Goal: Task Accomplishment & Management: Use online tool/utility

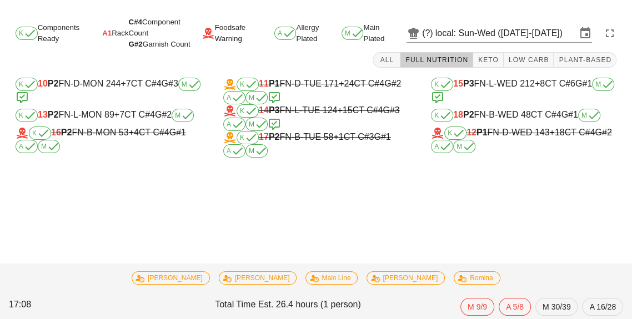
click at [517, 87] on div "K 15 P3 FN-L-WED 212 +8 CT C#6 G#1 M" at bounding box center [523, 91] width 185 height 27
type input "15"
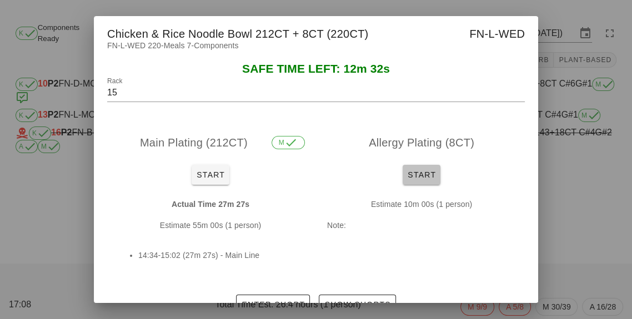
click at [430, 172] on span "Start" at bounding box center [421, 175] width 29 height 9
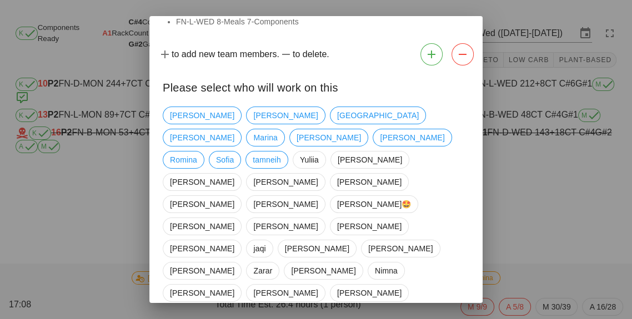
scroll to position [53, 0]
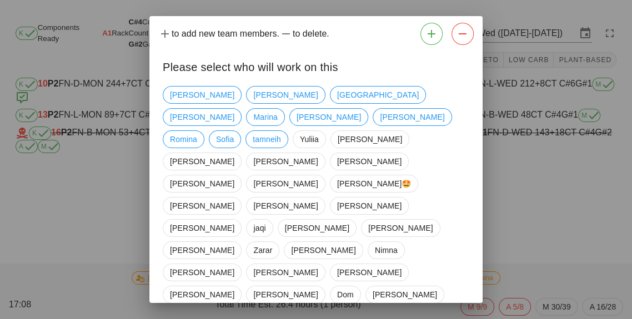
click at [442, 198] on div "[PERSON_NAME] [PERSON_NAME] iran [PERSON_NAME] [PERSON_NAME] [PERSON_NAME] Romi…" at bounding box center [316, 239] width 307 height 315
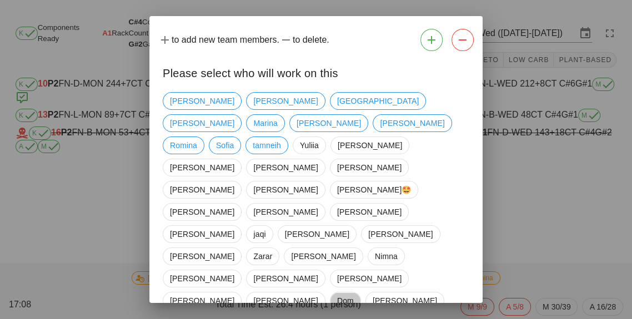
scroll to position [46, 0]
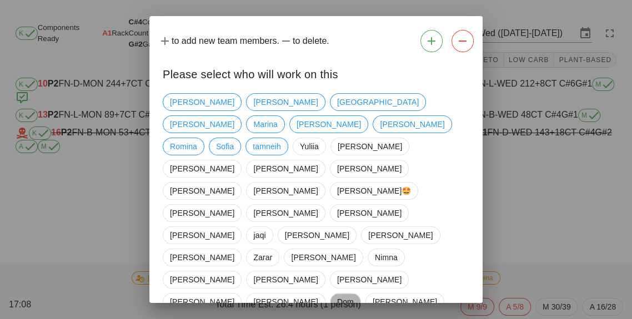
click at [354, 294] on span "Dom" at bounding box center [345, 302] width 17 height 17
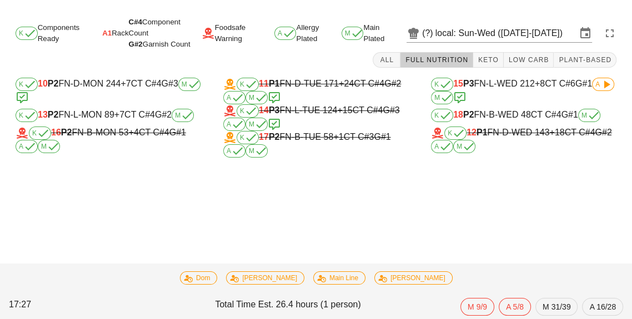
click at [550, 98] on div "K 15 P3 FN-L-WED 212 +8 CT C#6 G#1 A M" at bounding box center [523, 91] width 185 height 27
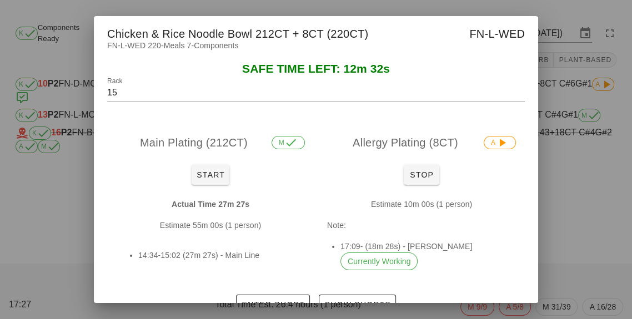
scroll to position [16, 0]
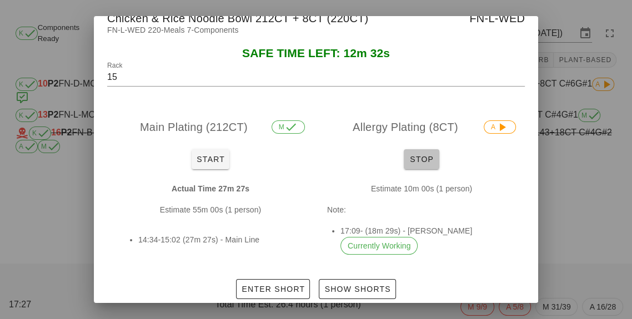
click at [418, 149] on button "Stop" at bounding box center [422, 159] width 36 height 20
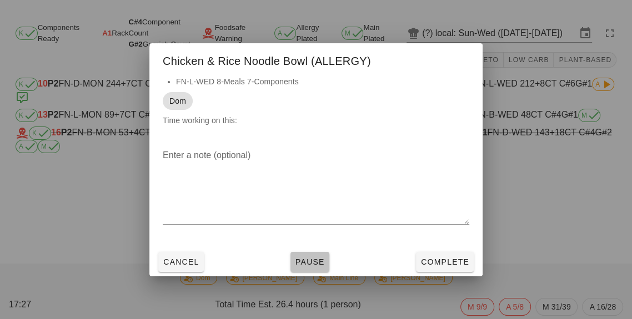
click at [317, 263] on span "Pause" at bounding box center [310, 262] width 30 height 9
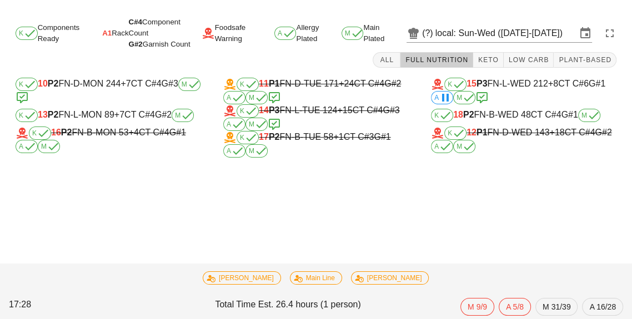
click at [585, 80] on div "K 15 P3 FN-L-WED 212 +8 CT C#6 G#1 A M" at bounding box center [523, 91] width 185 height 27
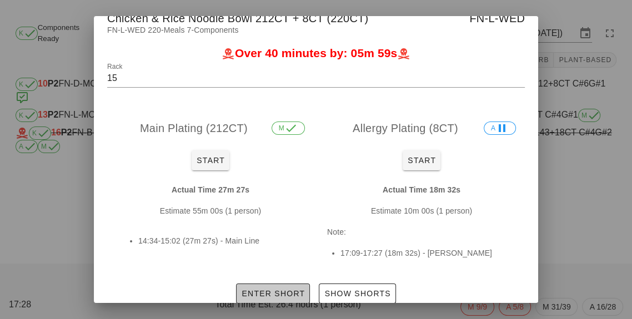
click at [294, 290] on span "Enter Short" at bounding box center [273, 293] width 64 height 9
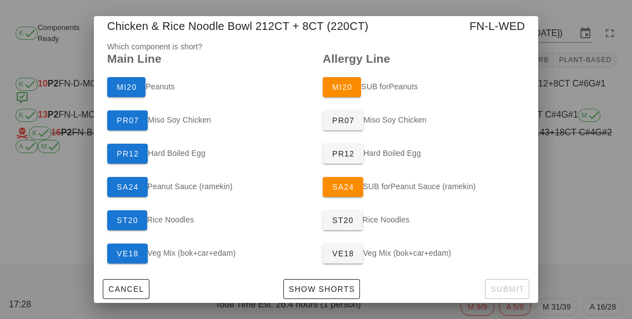
scroll to position [8, 0]
click at [360, 190] on button "SA24" at bounding box center [343, 187] width 41 height 20
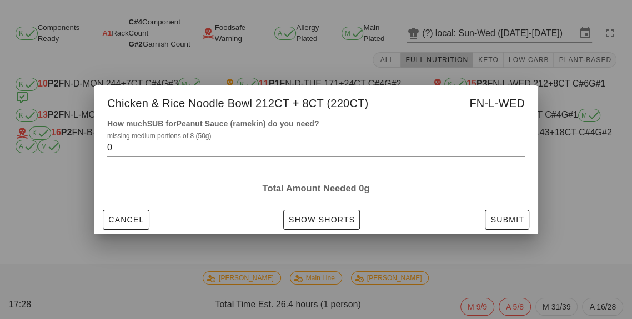
scroll to position [0, 0]
click at [324, 133] on div "missing medium portions of 8 (50g) 0" at bounding box center [316, 150] width 418 height 37
click at [382, 149] on input "0" at bounding box center [308, 148] width 402 height 18
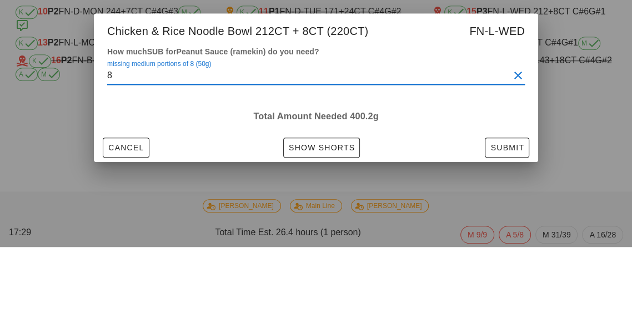
type input "8"
click at [438, 119] on h4 "How much SUB for Peanut Sauce (ramekin) do you need?" at bounding box center [316, 124] width 418 height 12
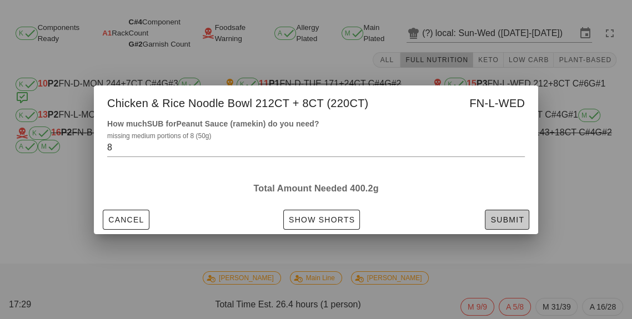
click at [526, 223] on button "Submit" at bounding box center [507, 220] width 44 height 20
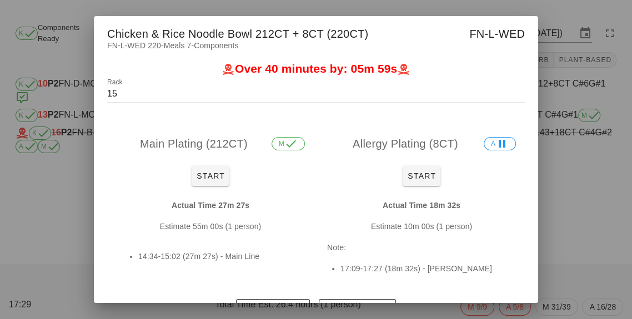
click at [576, 199] on div at bounding box center [316, 159] width 632 height 319
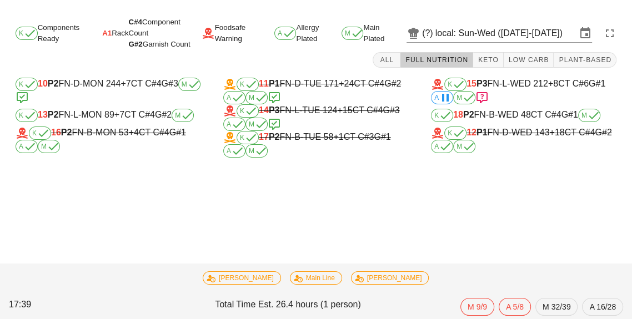
click at [122, 117] on span "+7" at bounding box center [119, 114] width 10 height 9
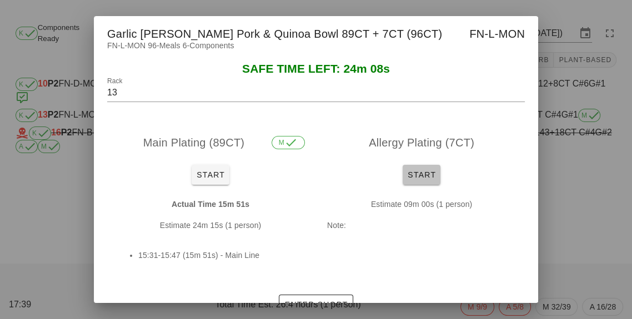
click at [437, 182] on button "Start" at bounding box center [422, 175] width 38 height 20
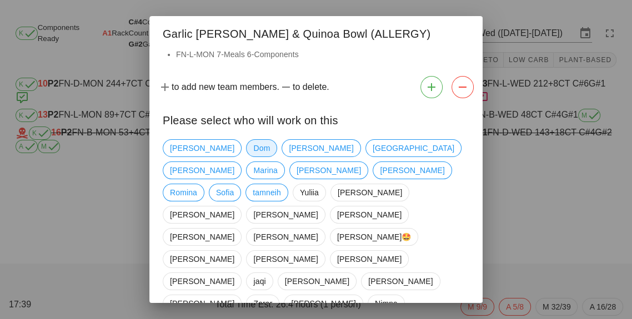
click at [246, 154] on span "Dom" at bounding box center [261, 148] width 31 height 18
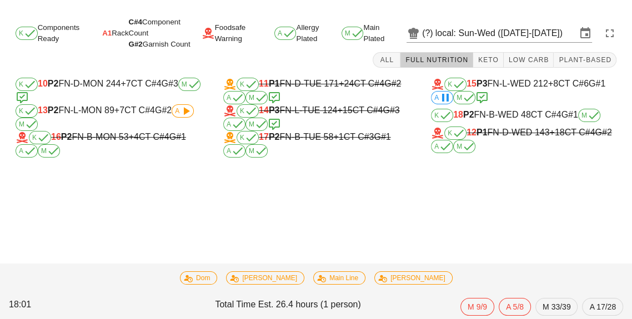
click at [141, 113] on div "K 13 P2 FN-L-MON 89 +7 CT C#4 G#2 A M" at bounding box center [108, 117] width 185 height 27
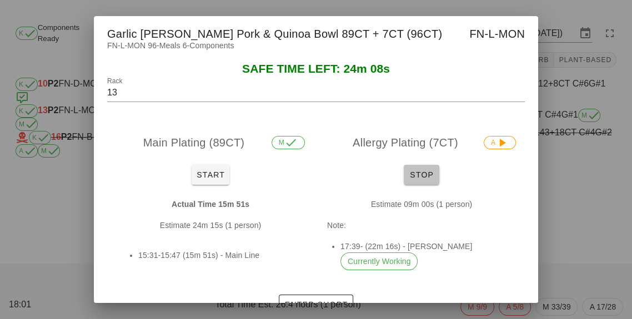
click at [432, 180] on button "Stop" at bounding box center [422, 175] width 36 height 20
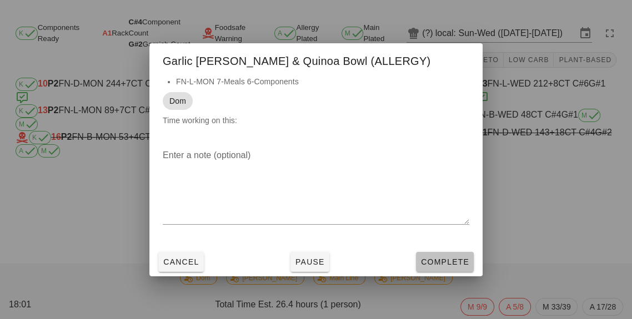
click at [454, 262] on span "Complete" at bounding box center [444, 262] width 49 height 9
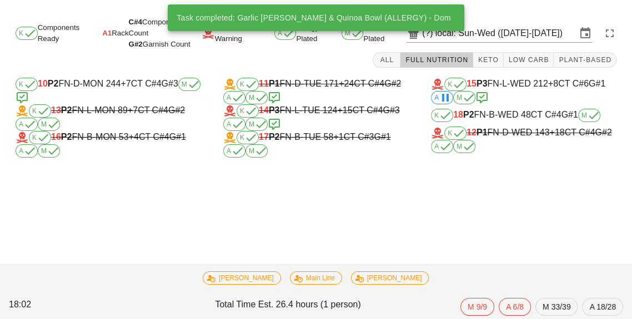
click at [585, 91] on div "K 15 P3 FN-L-WED 212 +8 CT C#6 G#1 A M" at bounding box center [523, 91] width 185 height 27
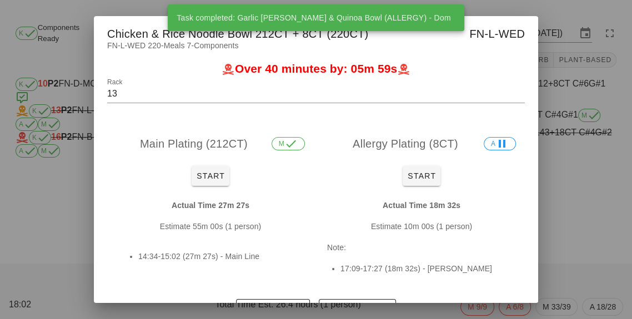
type input "15"
click at [429, 179] on span "Start" at bounding box center [421, 176] width 29 height 9
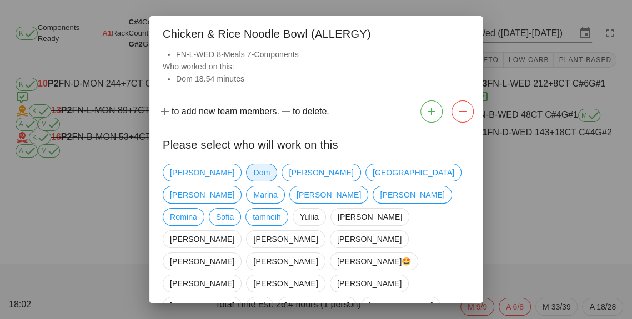
click at [253, 167] on span "Dom" at bounding box center [261, 172] width 17 height 17
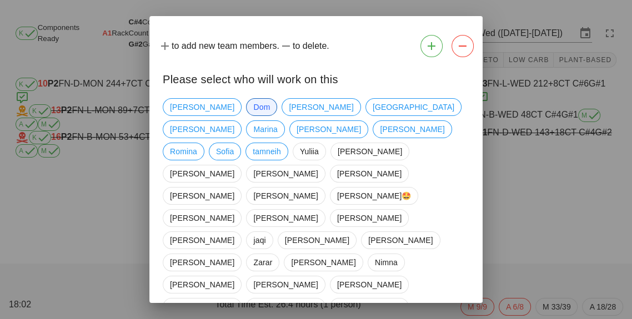
scroll to position [78, 0]
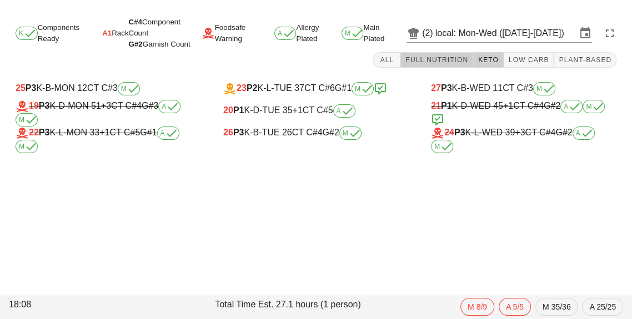
click at [464, 59] on span "Full Nutrition" at bounding box center [436, 60] width 63 height 8
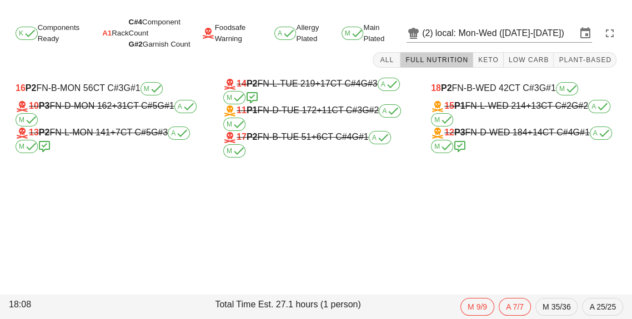
click at [534, 116] on div "15 P1 FN-L-WED 214 +13 CT C#2 G#2 A M" at bounding box center [523, 113] width 185 height 27
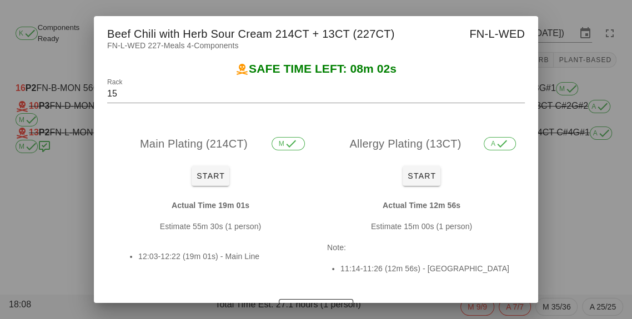
click at [569, 253] on div at bounding box center [316, 159] width 632 height 319
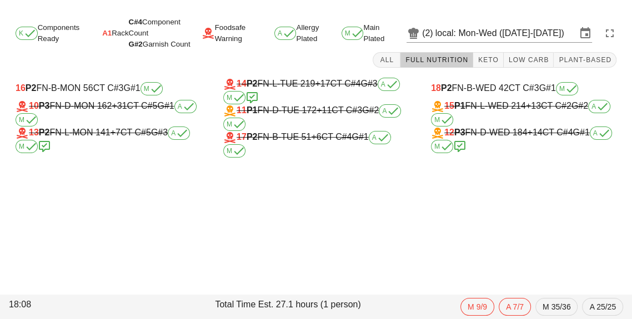
click at [479, 31] on input "local: Mon-Wed (Aug 25-Aug 27)" at bounding box center [505, 33] width 141 height 18
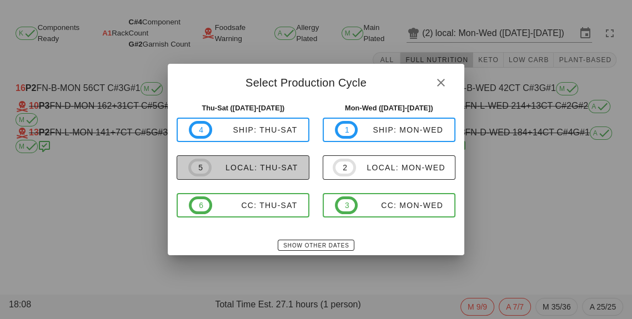
click at [266, 172] on div "local: Thu-Sat" at bounding box center [255, 167] width 87 height 9
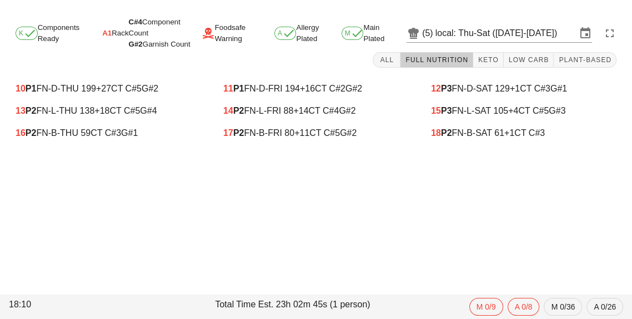
click at [520, 32] on input "local: Thu-Sat (Sep 4-Sep 6)" at bounding box center [505, 33] width 141 height 18
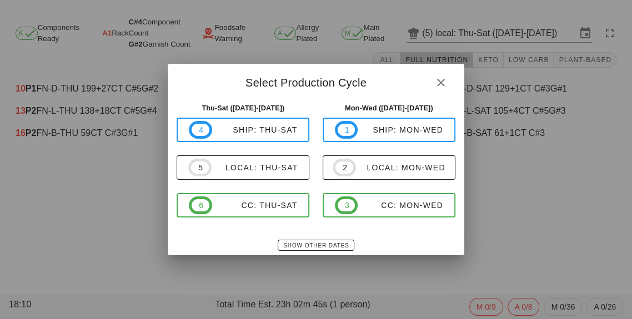
click at [444, 86] on span "button" at bounding box center [441, 82] width 20 height 13
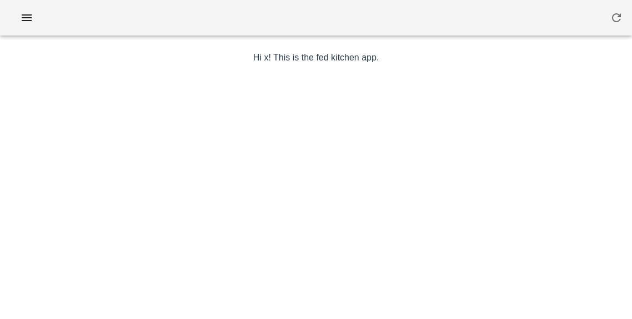
click at [40, 27] on div at bounding box center [316, 18] width 632 height 36
click at [35, 24] on span "button" at bounding box center [27, 17] width 18 height 13
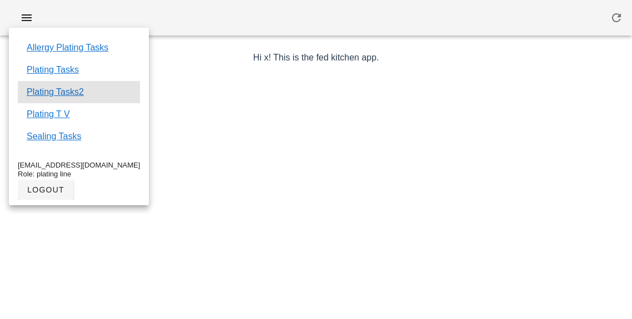
click at [78, 98] on div "Plating Tasks2" at bounding box center [79, 92] width 122 height 22
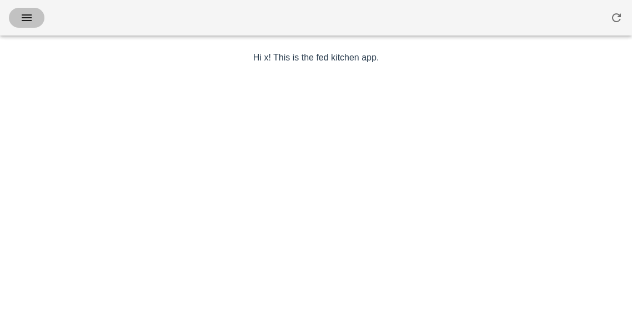
click at [40, 16] on button "button" at bounding box center [27, 18] width 36 height 20
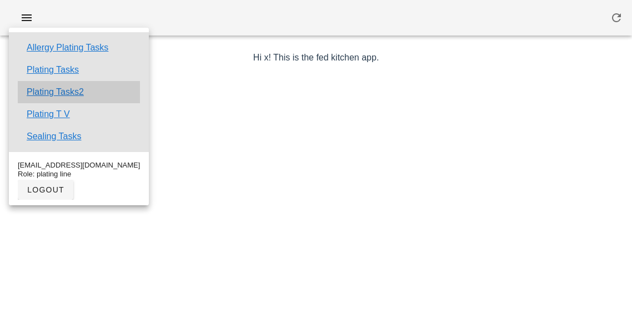
click at [96, 94] on div "Plating Tasks2" at bounding box center [79, 92] width 122 height 22
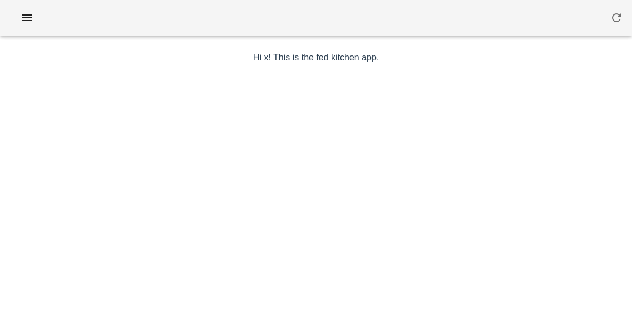
click at [53, 22] on div at bounding box center [316, 18] width 632 height 36
click at [36, 12] on button "button" at bounding box center [27, 18] width 36 height 20
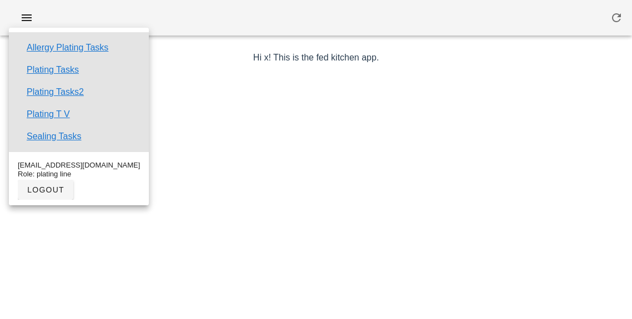
click at [68, 90] on link "Plating Tasks2" at bounding box center [55, 92] width 57 height 13
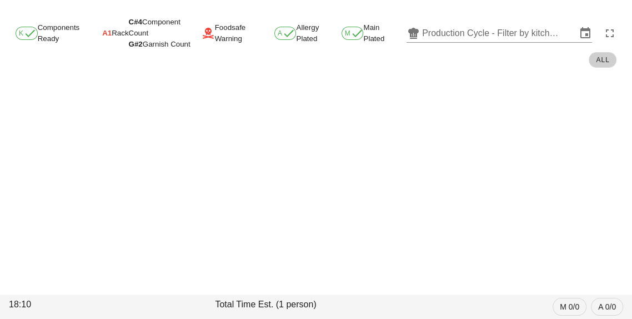
click at [462, 40] on input "Production Cycle - Filter by kitchen production schedules" at bounding box center [499, 33] width 154 height 18
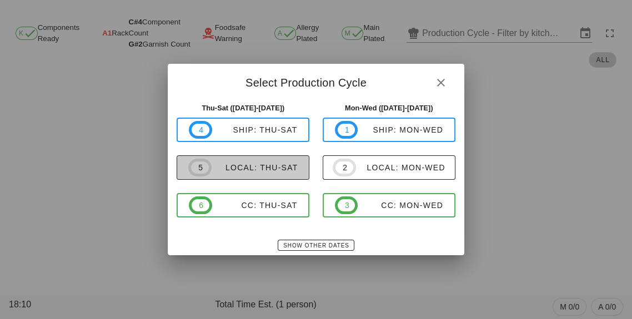
click at [242, 172] on div "local: Thu-Sat" at bounding box center [255, 167] width 87 height 9
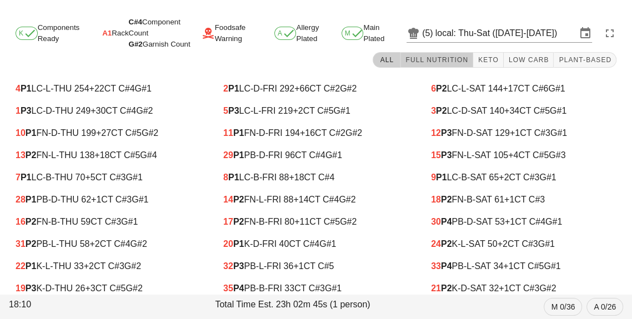
click at [472, 53] on button "Full Nutrition" at bounding box center [436, 60] width 73 height 16
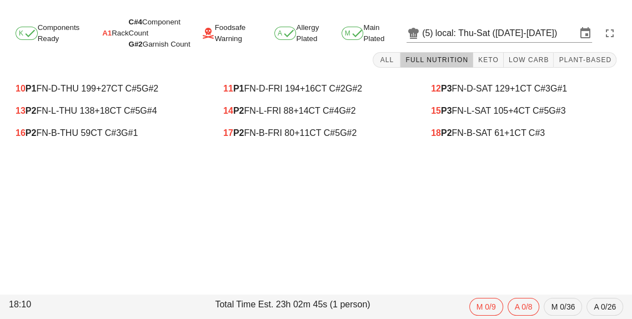
click at [467, 34] on input "local: Thu-Sat (Sep 4-Sep 6)" at bounding box center [505, 33] width 141 height 18
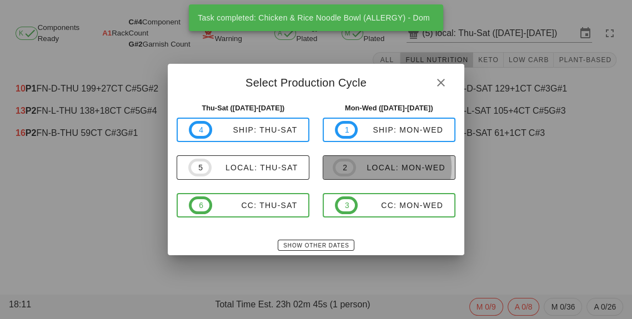
click at [368, 176] on span "2 local: Mon-Wed" at bounding box center [389, 168] width 113 height 18
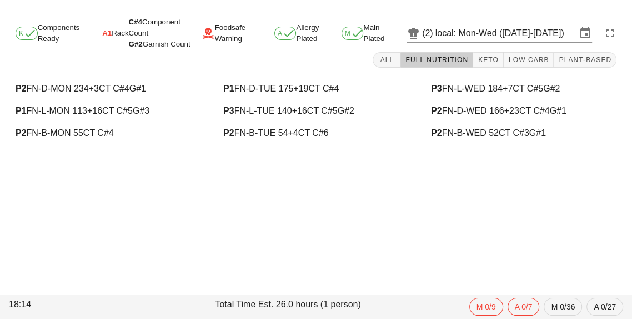
click at [583, 32] on icon at bounding box center [585, 33] width 13 height 13
click at [516, 42] on div "(2) local: Mon-Wed (Sep 8-Sep 10)" at bounding box center [499, 33] width 185 height 18
click at [484, 30] on input "local: Mon-Wed (Sep 8-Sep 10)" at bounding box center [505, 33] width 141 height 18
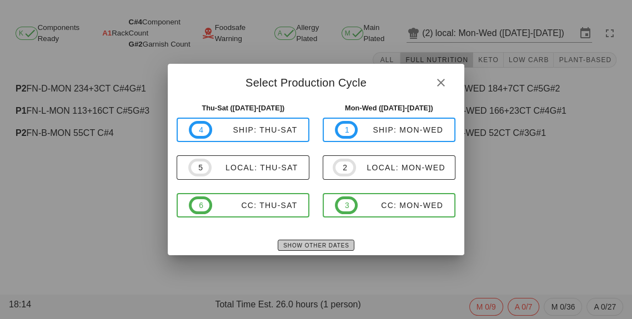
click at [299, 249] on button "Show Other Dates" at bounding box center [316, 245] width 76 height 11
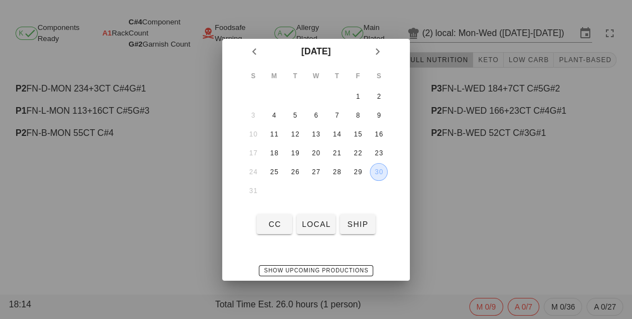
click at [384, 168] on div "30" at bounding box center [378, 172] width 17 height 8
click at [384, 166] on button "30" at bounding box center [379, 172] width 18 height 18
click at [314, 215] on button "local" at bounding box center [316, 224] width 38 height 20
